Goal: Task Accomplishment & Management: Use online tool/utility

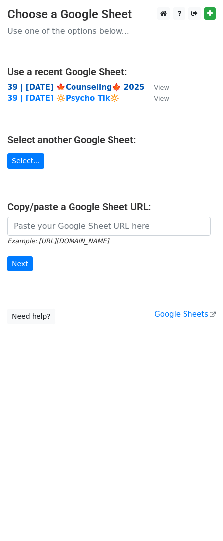
click at [81, 85] on strong "39 | [DATE] 🍁Counseling🍁 2025" at bounding box center [75, 87] width 137 height 9
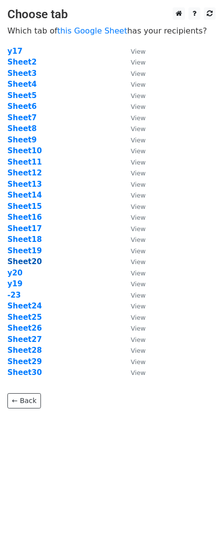
click at [19, 262] on strong "Sheet20" at bounding box center [24, 261] width 34 height 9
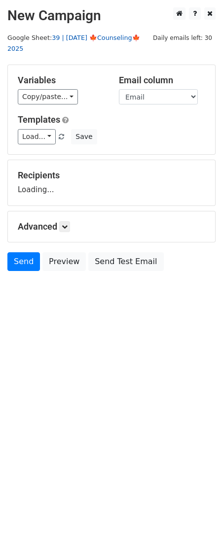
click at [102, 37] on link "39 | [DATE] 🍁Counseling🍁 2025" at bounding box center [73, 43] width 133 height 19
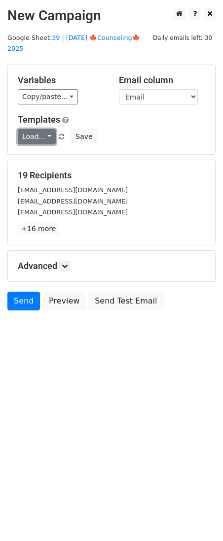
click at [39, 129] on link "Load..." at bounding box center [37, 136] width 38 height 15
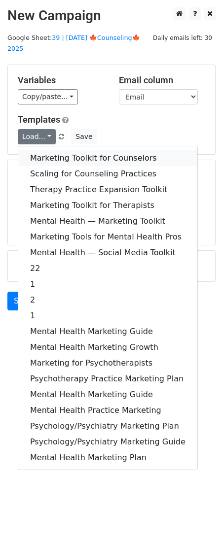
click at [80, 150] on link "Marketing Toolkit for Counselors" at bounding box center [107, 158] width 179 height 16
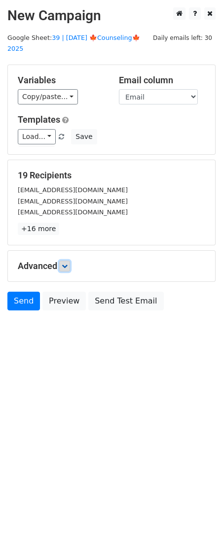
click at [67, 263] on icon at bounding box center [65, 266] width 6 height 6
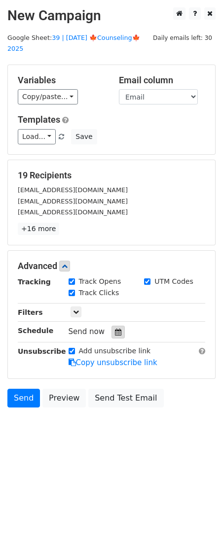
click at [115, 329] on icon at bounding box center [118, 332] width 6 height 7
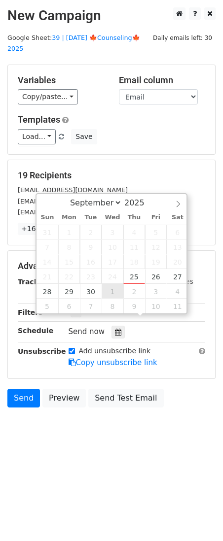
type input "2025-10-01 12:00"
select select "9"
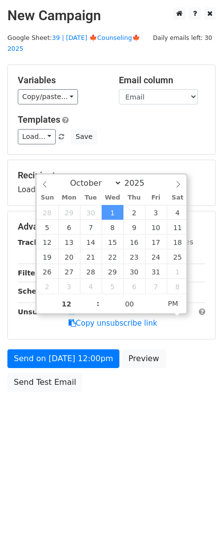
click at [92, 336] on form "Variables Copy/paste... {{Name}} {{Email}} Email column Name Email Templates Lo…" at bounding box center [111, 231] width 208 height 332
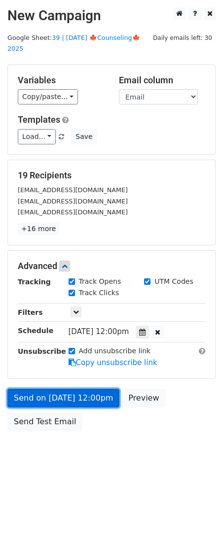
click at [84, 354] on form "Variables Copy/paste... {{Name}} {{Email}} Email column Name Email Templates Lo…" at bounding box center [111, 250] width 208 height 371
click at [79, 389] on link "Send on Oct 1 at 12:00pm" at bounding box center [63, 398] width 112 height 19
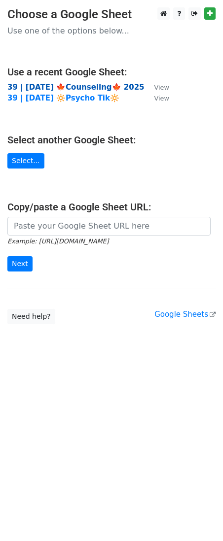
click at [71, 89] on strong "39 | [DATE] 🍁Counseling🍁 2025" at bounding box center [75, 87] width 137 height 9
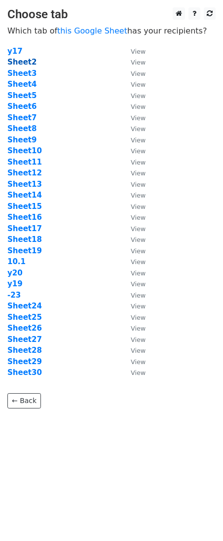
click at [26, 63] on strong "Sheet2" at bounding box center [21, 62] width 29 height 9
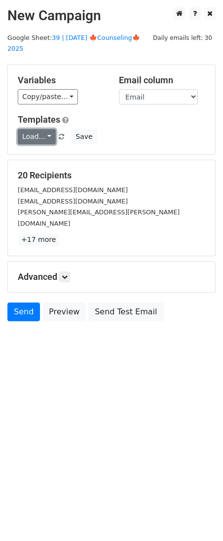
click at [37, 129] on link "Load..." at bounding box center [37, 136] width 38 height 15
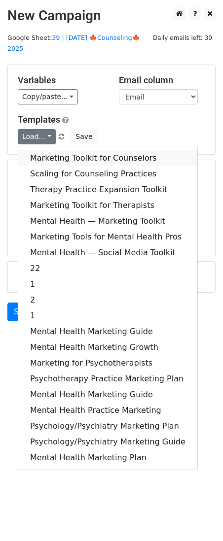
click at [61, 150] on link "Marketing Toolkit for Counselors" at bounding box center [107, 158] width 179 height 16
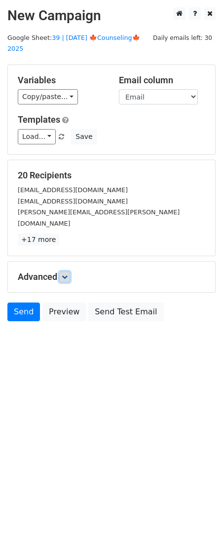
click at [66, 274] on icon at bounding box center [65, 277] width 6 height 6
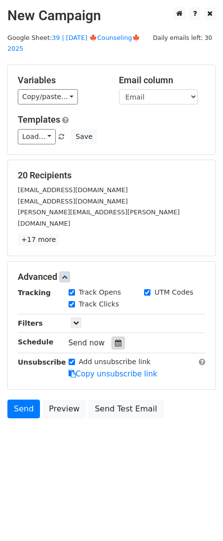
click at [111, 336] on div at bounding box center [117, 342] width 13 height 13
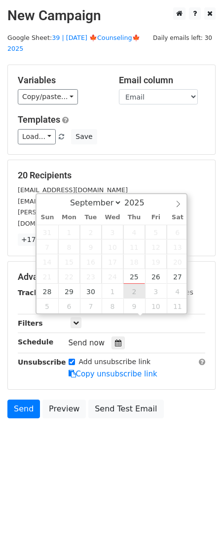
type input "2025-10-02 12:00"
select select "9"
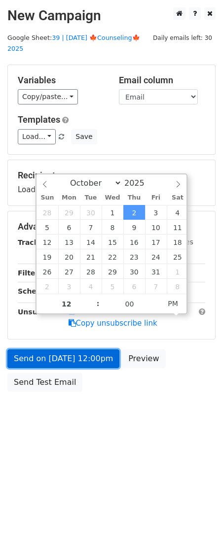
click at [85, 352] on link "Send on Oct 2 at 12:00pm" at bounding box center [63, 358] width 112 height 19
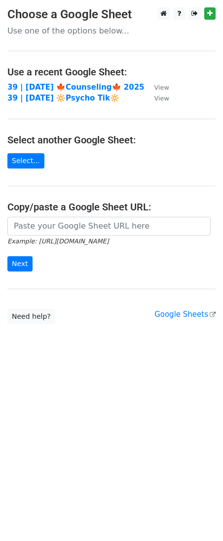
click at [79, 78] on main "Choose a Google Sheet Use one of the options below... Use a recent Google Sheet…" at bounding box center [111, 165] width 223 height 317
click at [78, 83] on strong "39 | [DATE] 🍁Counseling🍁 2025" at bounding box center [75, 87] width 137 height 9
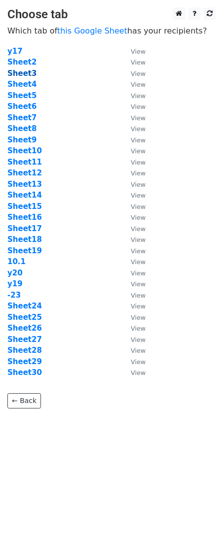
click at [25, 75] on strong "Sheet3" at bounding box center [21, 73] width 29 height 9
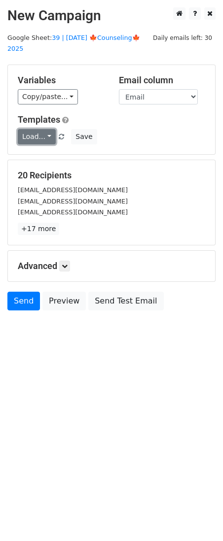
click at [34, 129] on link "Load..." at bounding box center [37, 136] width 38 height 15
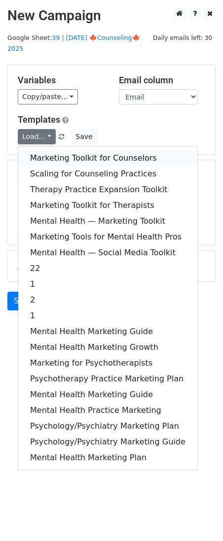
click at [52, 150] on link "Marketing Toolkit for Counselors" at bounding box center [107, 158] width 179 height 16
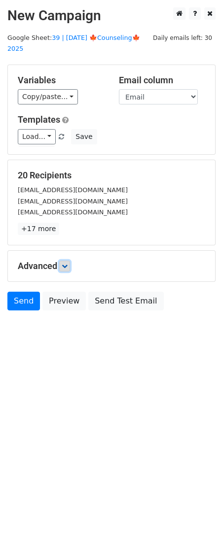
click at [67, 263] on icon at bounding box center [65, 266] width 6 height 6
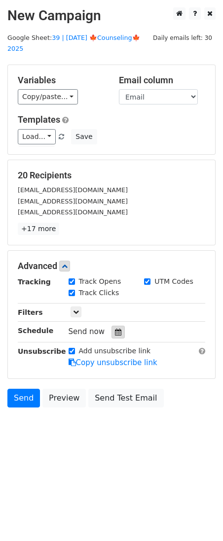
click at [116, 326] on div at bounding box center [117, 332] width 13 height 13
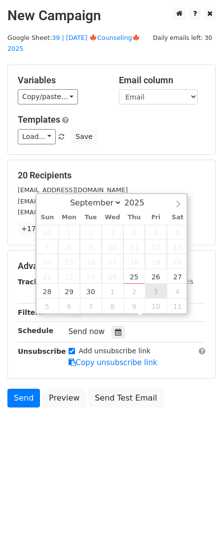
type input "2025-10-03 12:00"
select select "9"
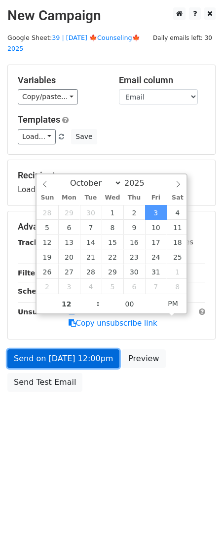
click at [85, 349] on link "Send on Oct 3 at 12:00pm" at bounding box center [63, 358] width 112 height 19
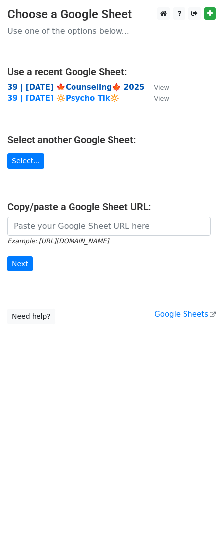
click at [79, 88] on strong "39 | SEP 23 🍁Counseling🍁 2025" at bounding box center [75, 87] width 137 height 9
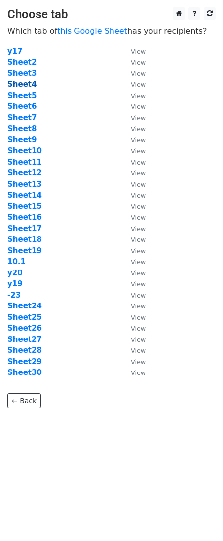
click at [24, 82] on strong "Sheet4" at bounding box center [21, 84] width 29 height 9
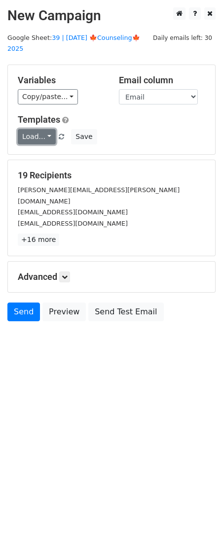
click at [41, 129] on link "Load..." at bounding box center [37, 136] width 38 height 15
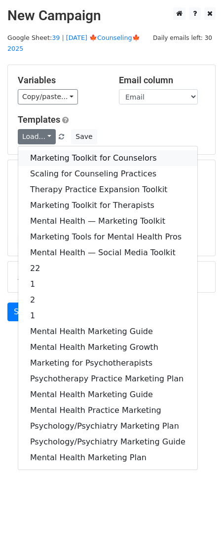
click at [52, 150] on link "Marketing Toolkit for Counselors" at bounding box center [107, 158] width 179 height 16
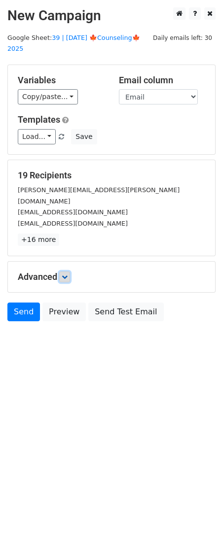
drag, startPoint x: 66, startPoint y: 255, endPoint x: 92, endPoint y: 284, distance: 38.7
click at [66, 274] on icon at bounding box center [65, 277] width 6 height 6
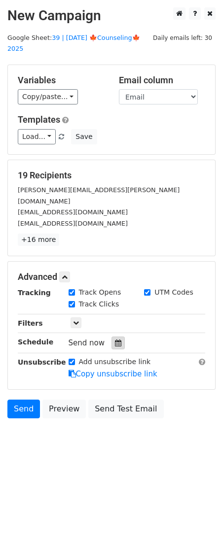
click at [115, 339] on icon at bounding box center [118, 342] width 6 height 7
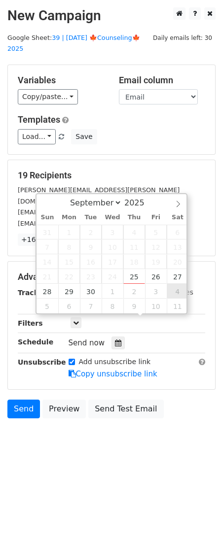
type input "2025-10-04 12:00"
select select "9"
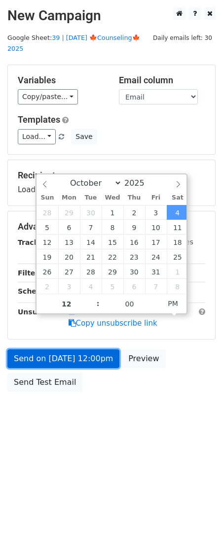
click at [83, 349] on link "Send on Oct 4 at 12:00pm" at bounding box center [63, 358] width 112 height 19
